Goal: Find specific fact: Find specific fact

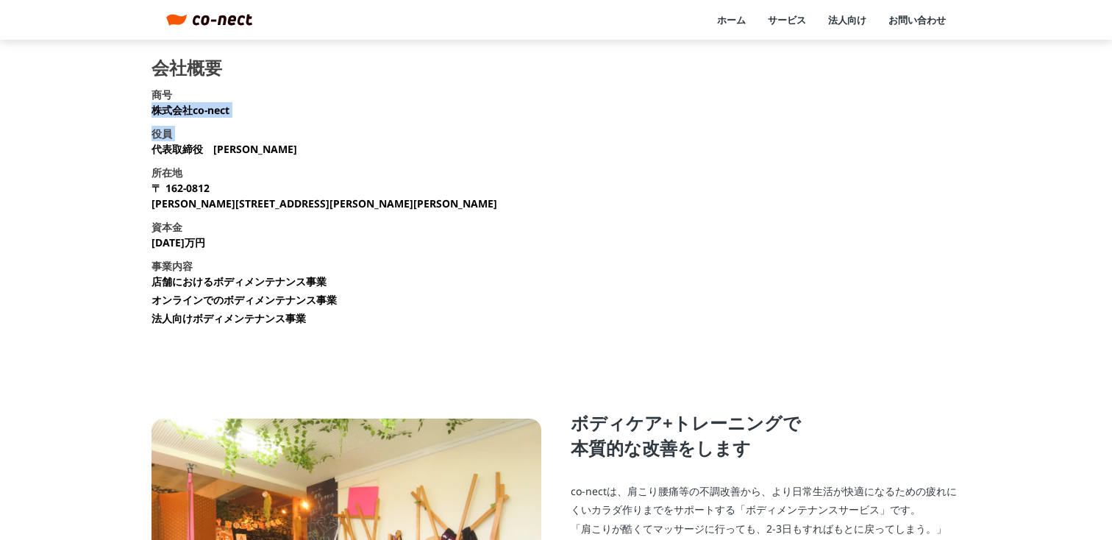
drag, startPoint x: 154, startPoint y: 110, endPoint x: 249, endPoint y: 110, distance: 94.9
click at [249, 110] on section "会社概要 商号 株式会社co-nect 役員 代表取締役　中山 友貴 所在地 〒 162-0812 東京都新宿区西五軒町2-10 東松ビル2F 資本金 135…" at bounding box center [555, 198] width 809 height 278
drag, startPoint x: 153, startPoint y: 110, endPoint x: 239, endPoint y: 108, distance: 86.0
click at [239, 109] on section "会社概要 商号 株式会社co-nect 役員 代表取締役　中山 友貴 所在地 〒 162-0812 東京都新宿区西五軒町2-10 東松ビル2F 資本金 135…" at bounding box center [555, 198] width 809 height 278
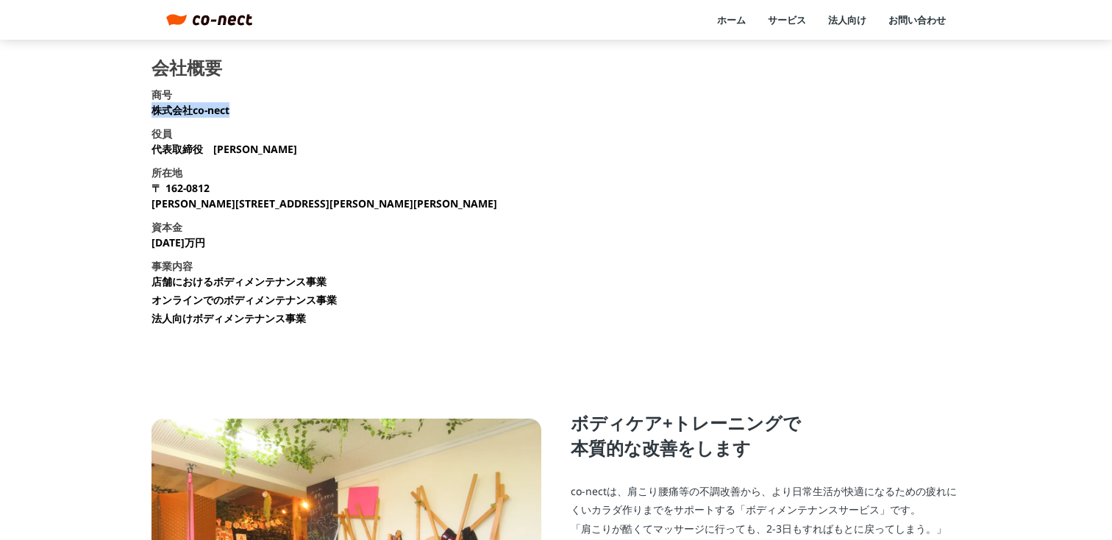
copy p "株式会社co-nect"
